Goal: Task Accomplishment & Management: Complete application form

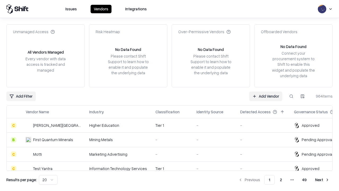
click at [266, 96] on link "Add Vendor" at bounding box center [265, 96] width 33 height 10
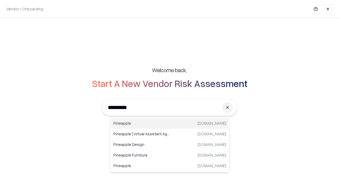
click at [170, 123] on div "Pineapple [DOMAIN_NAME]" at bounding box center [169, 123] width 117 height 11
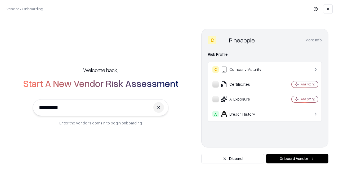
type input "*********"
click at [297, 158] on button "Onboard Vendor" at bounding box center [297, 159] width 62 height 10
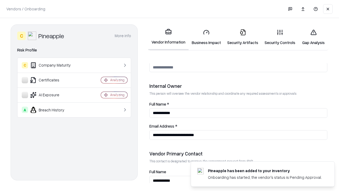
scroll to position [274, 0]
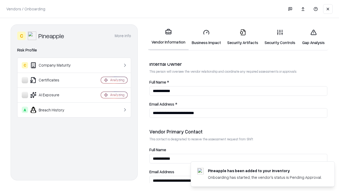
click at [243, 37] on link "Security Artifacts" at bounding box center [242, 37] width 37 height 25
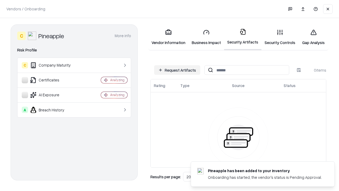
click at [177, 70] on button "Request Artifacts" at bounding box center [177, 70] width 46 height 10
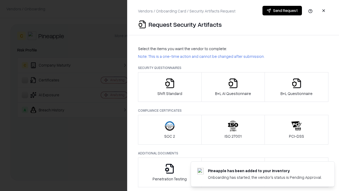
click at [296, 87] on icon "button" at bounding box center [296, 83] width 11 height 11
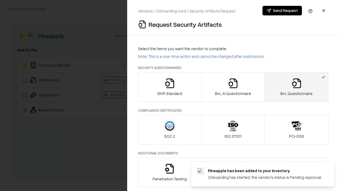
click at [233, 87] on icon "button" at bounding box center [233, 83] width 11 height 11
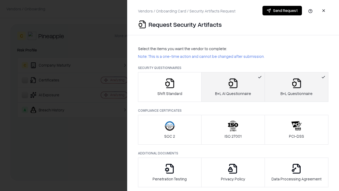
click at [282, 11] on button "Send Request" at bounding box center [282, 11] width 39 height 10
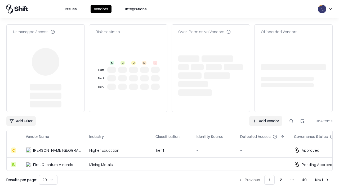
click at [266, 116] on link "Add Vendor" at bounding box center [265, 121] width 33 height 10
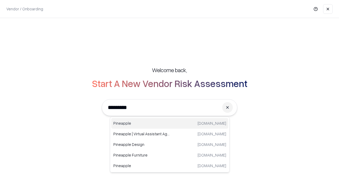
click at [170, 123] on div "Pineapple [DOMAIN_NAME]" at bounding box center [169, 123] width 117 height 11
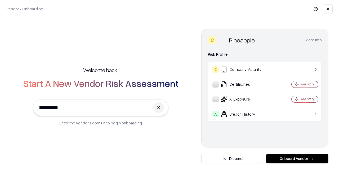
type input "*********"
click at [297, 158] on button "Onboard Vendor" at bounding box center [297, 159] width 62 height 10
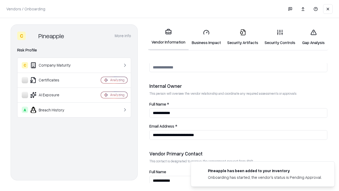
scroll to position [274, 0]
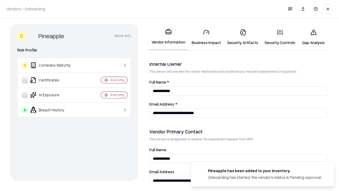
click at [313, 37] on link "Gap Analysis" at bounding box center [314, 37] width 30 height 25
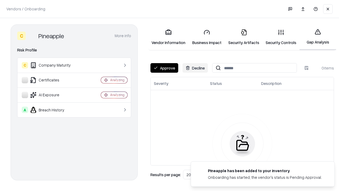
click at [164, 68] on button "Approve" at bounding box center [164, 68] width 28 height 10
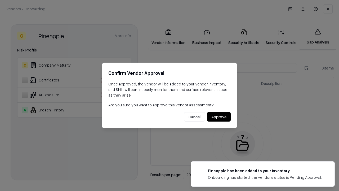
click at [219, 117] on button "Approve" at bounding box center [219, 117] width 24 height 10
